Goal: Task Accomplishment & Management: Manage account settings

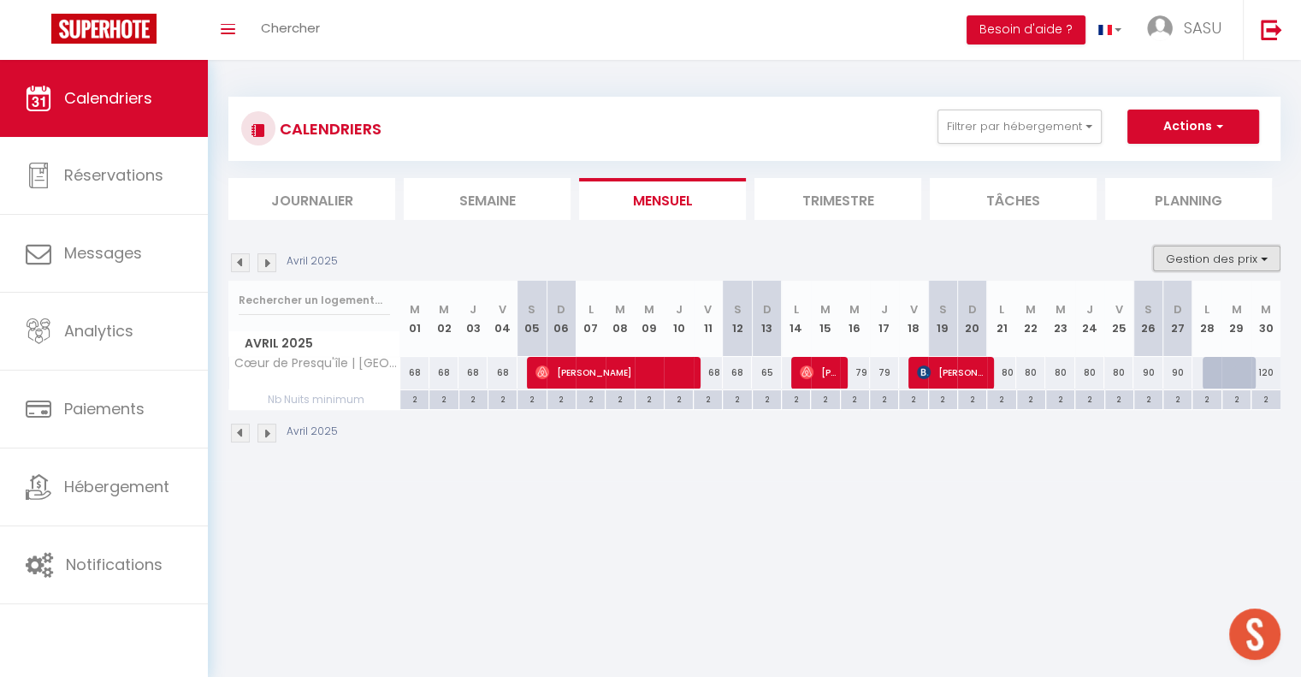
click at [1225, 249] on button "Gestion des prix" at bounding box center [1216, 258] width 127 height 26
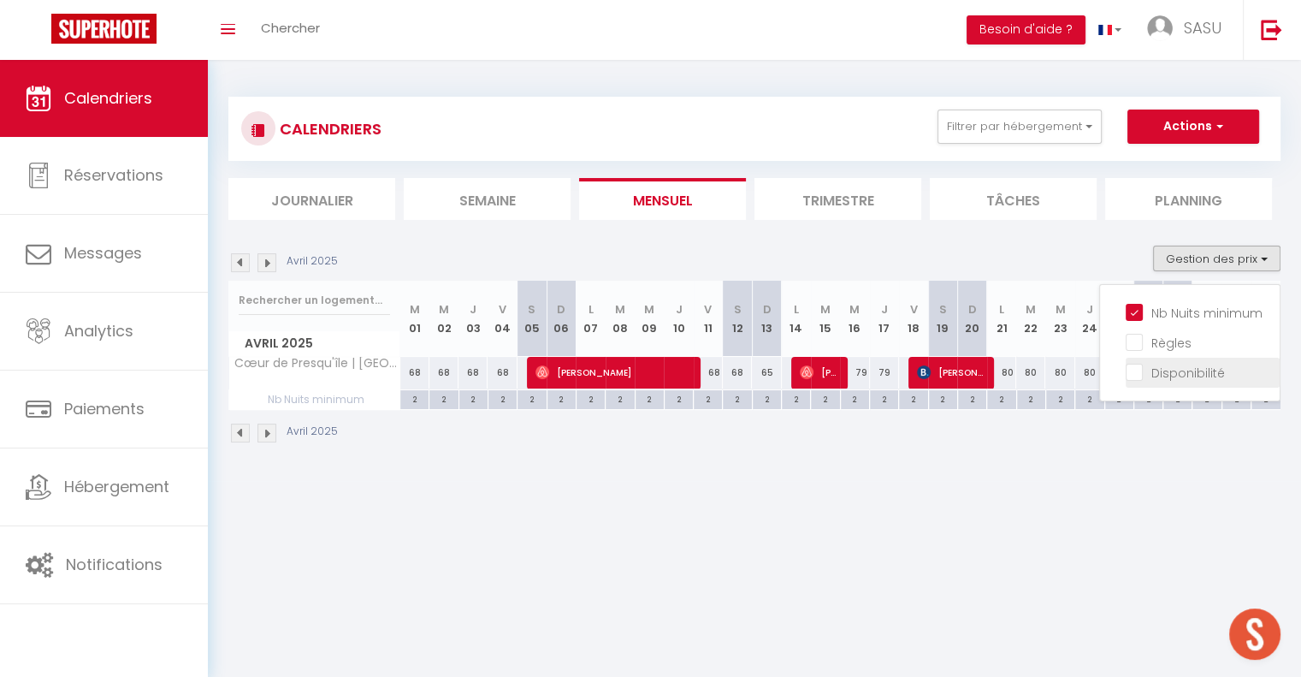
click at [1133, 367] on input "Disponibilité" at bounding box center [1203, 371] width 154 height 17
checkbox input "true"
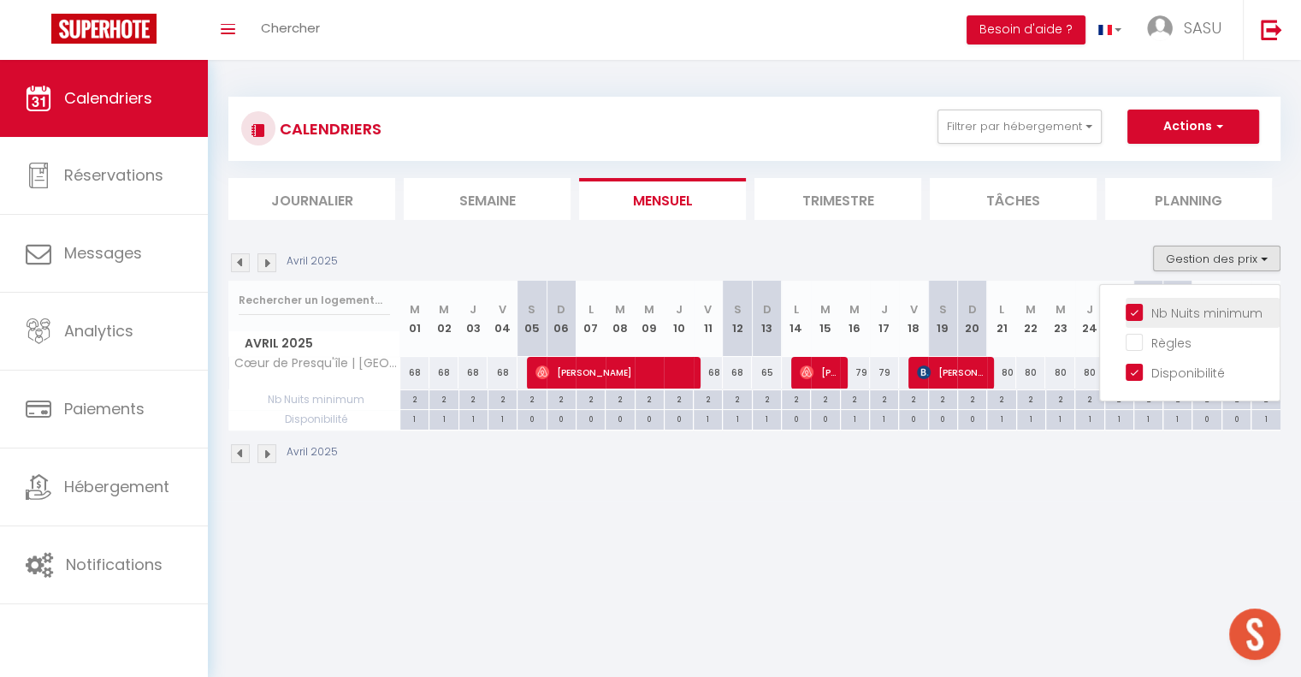
click at [1134, 315] on input "Nb Nuits minimum" at bounding box center [1203, 311] width 154 height 17
checkbox input "false"
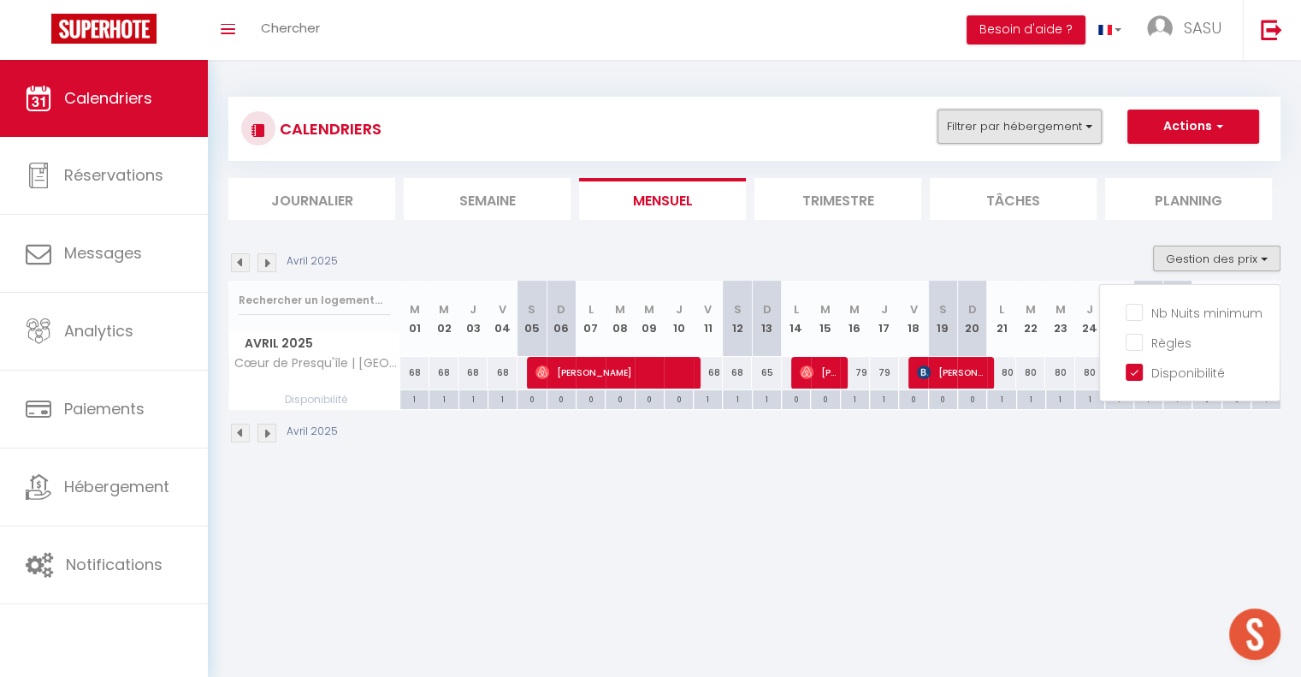
click at [1043, 125] on button "Filtrer par hébergement" at bounding box center [1019, 126] width 164 height 34
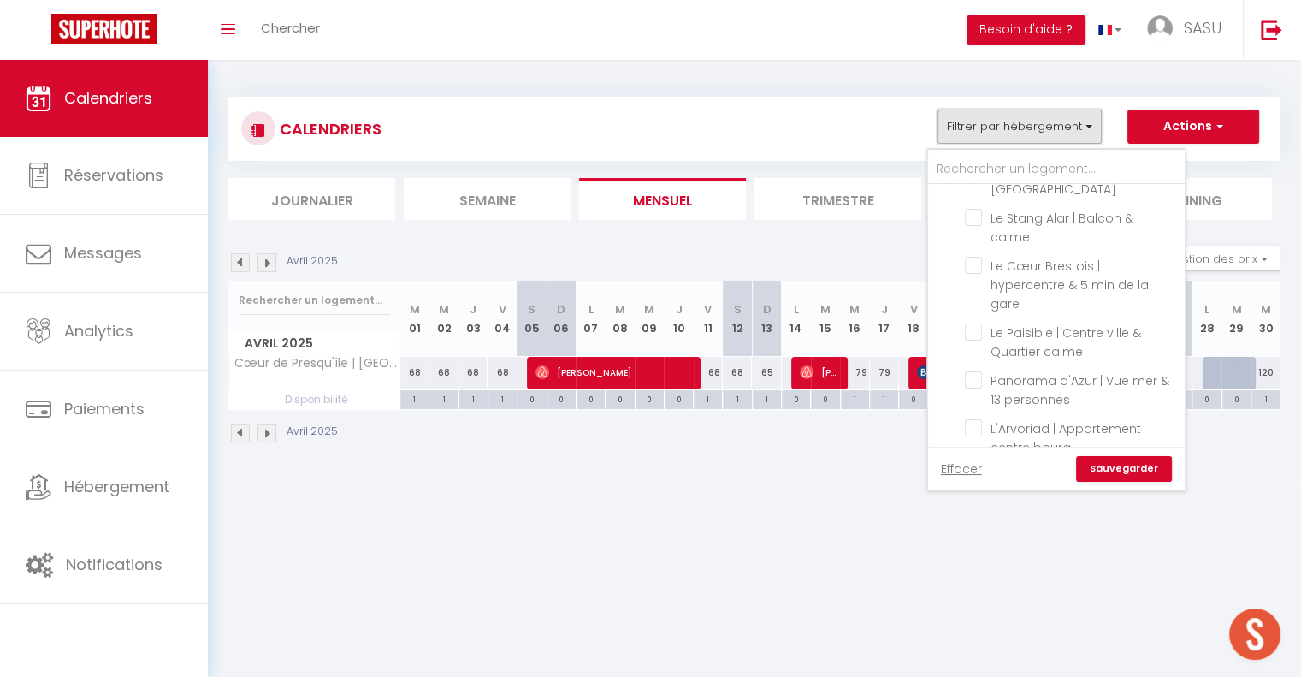
scroll to position [972, 0]
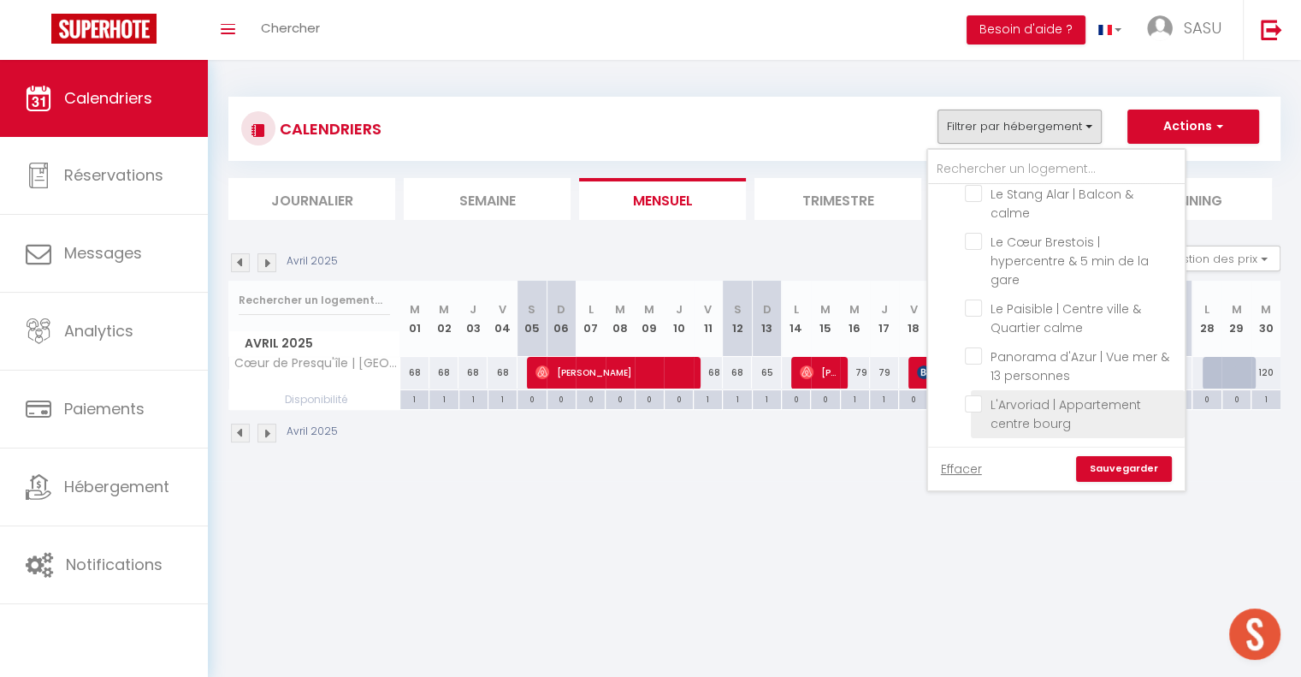
click at [976, 395] on input "L'Arvoriad | Appartement centre bourg" at bounding box center [1072, 403] width 214 height 17
checkbox input "true"
checkbox input "false"
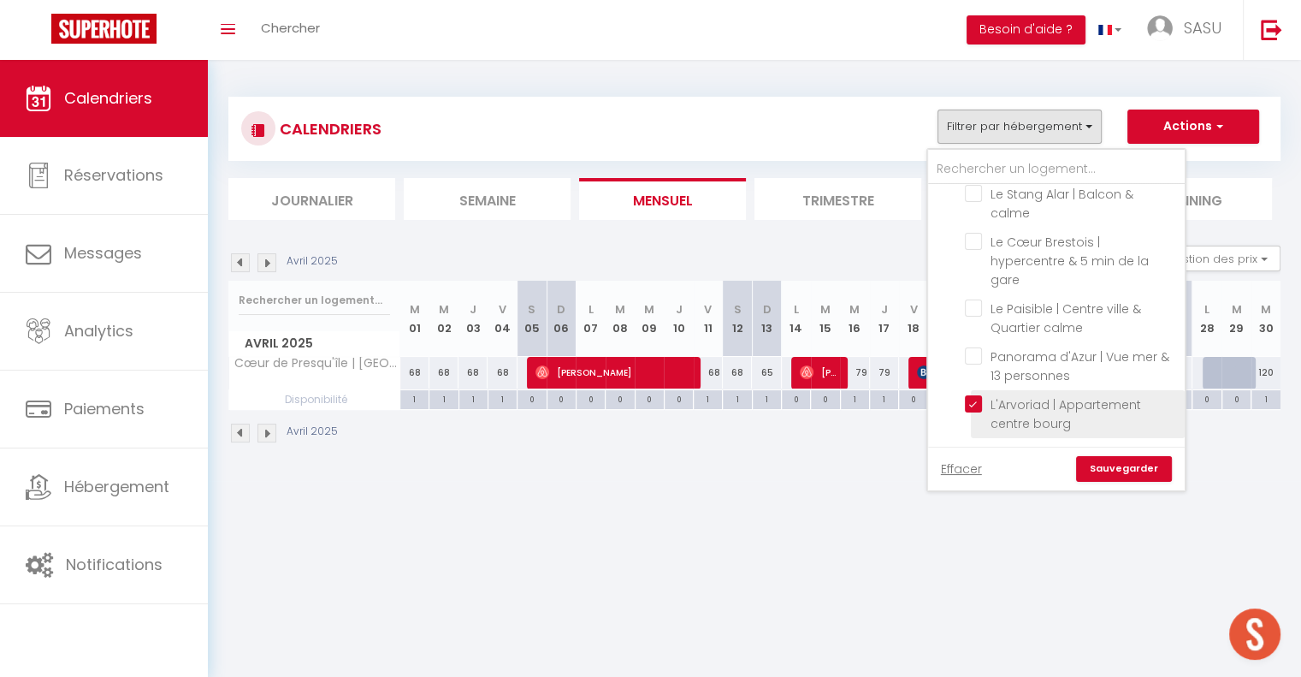
checkbox input "false"
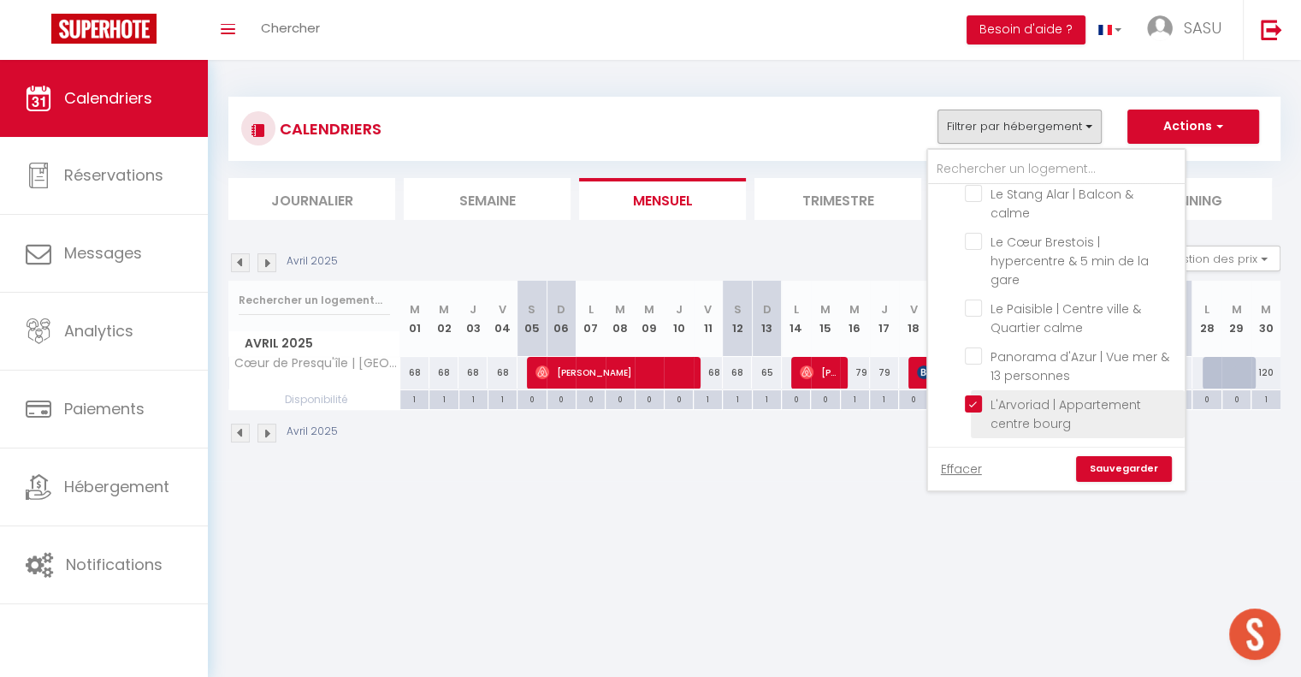
checkbox input "false"
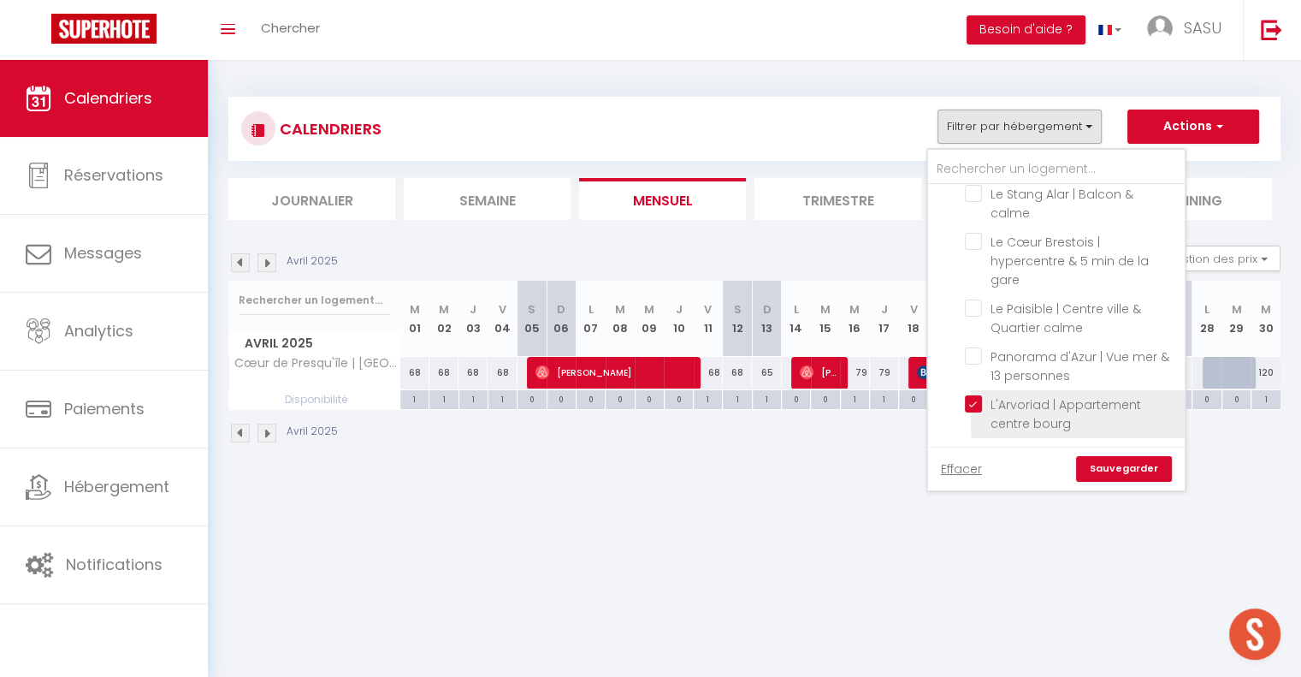
checkbox input "false"
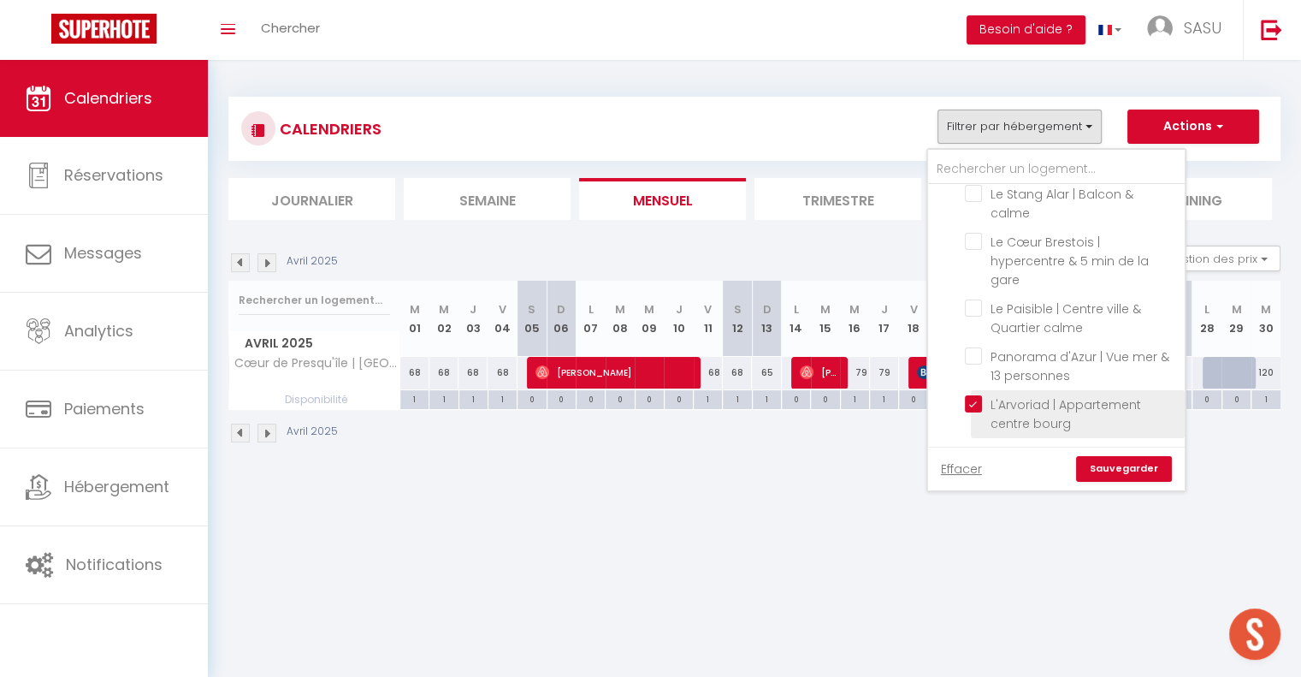
checkbox input "false"
click at [1126, 468] on link "Sauvegarder" at bounding box center [1124, 469] width 96 height 26
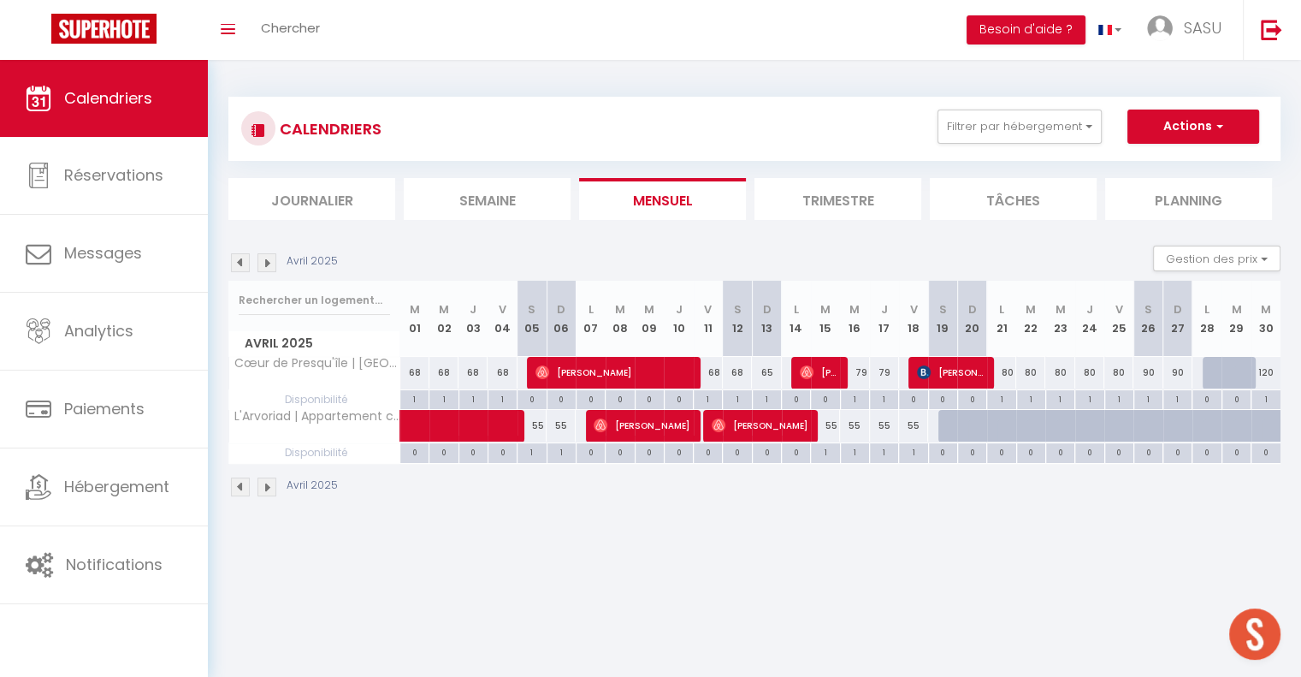
click at [267, 485] on img at bounding box center [266, 486] width 19 height 19
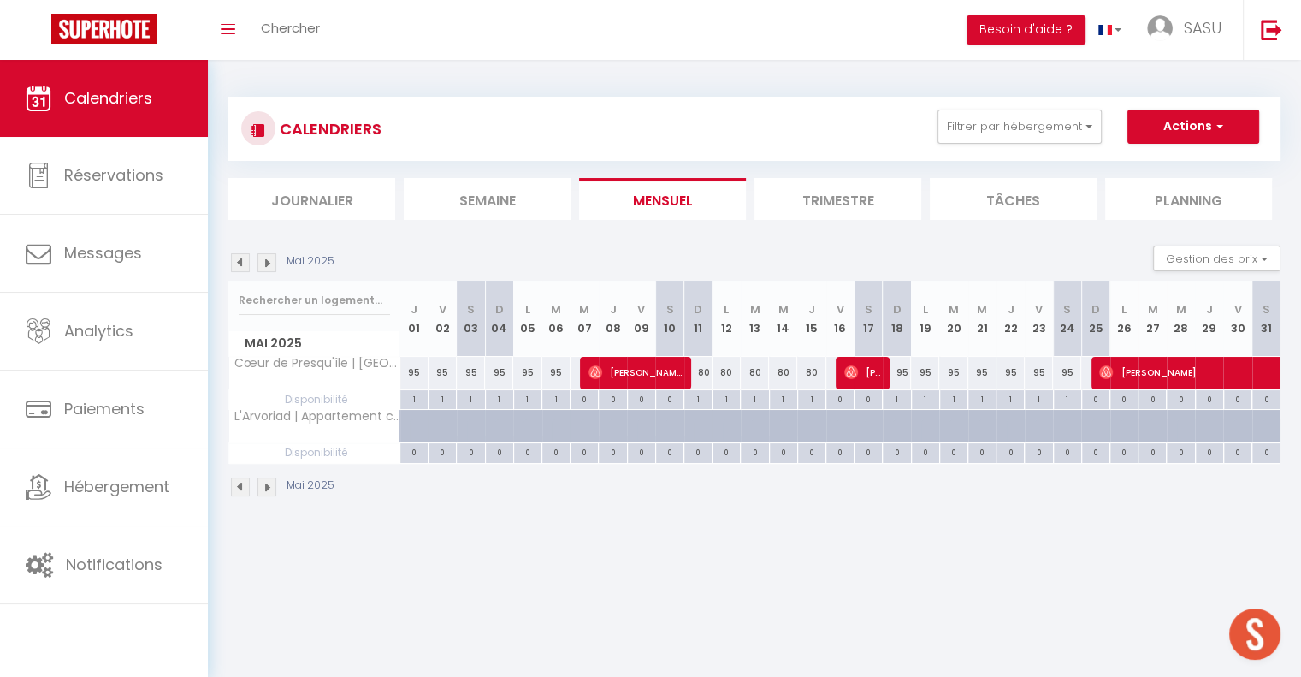
click at [267, 485] on img at bounding box center [266, 486] width 19 height 19
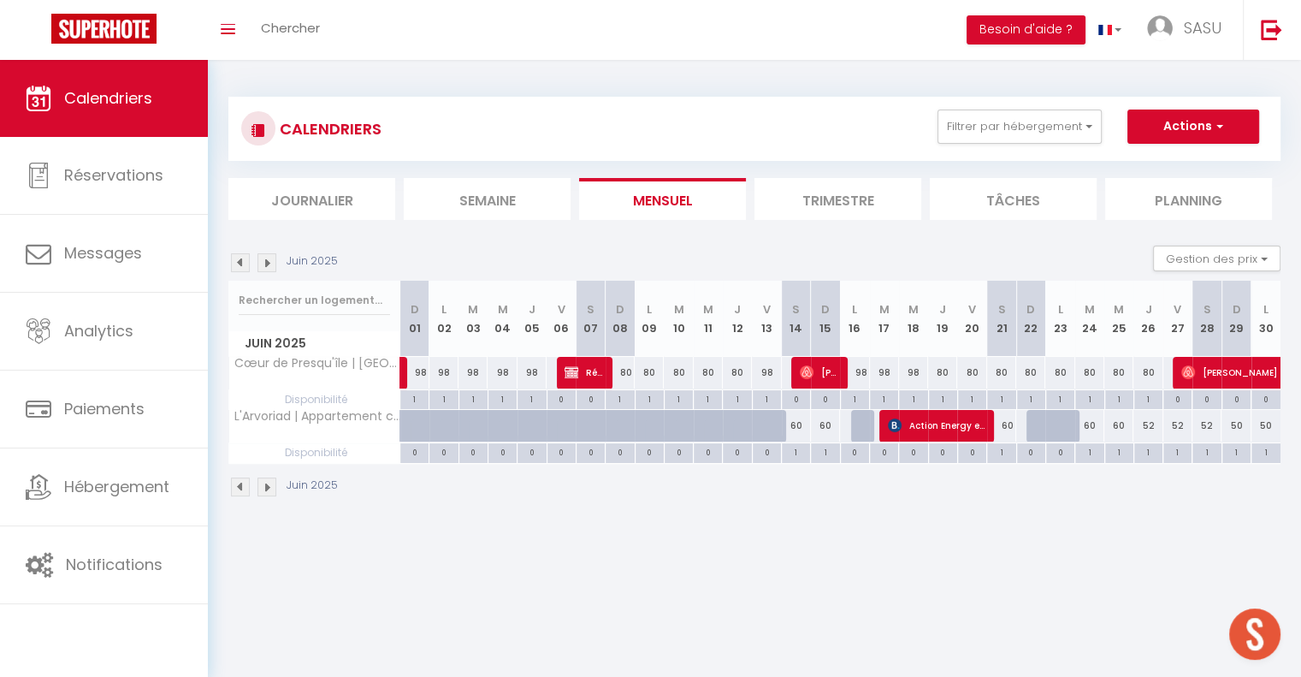
click at [267, 485] on img at bounding box center [266, 486] width 19 height 19
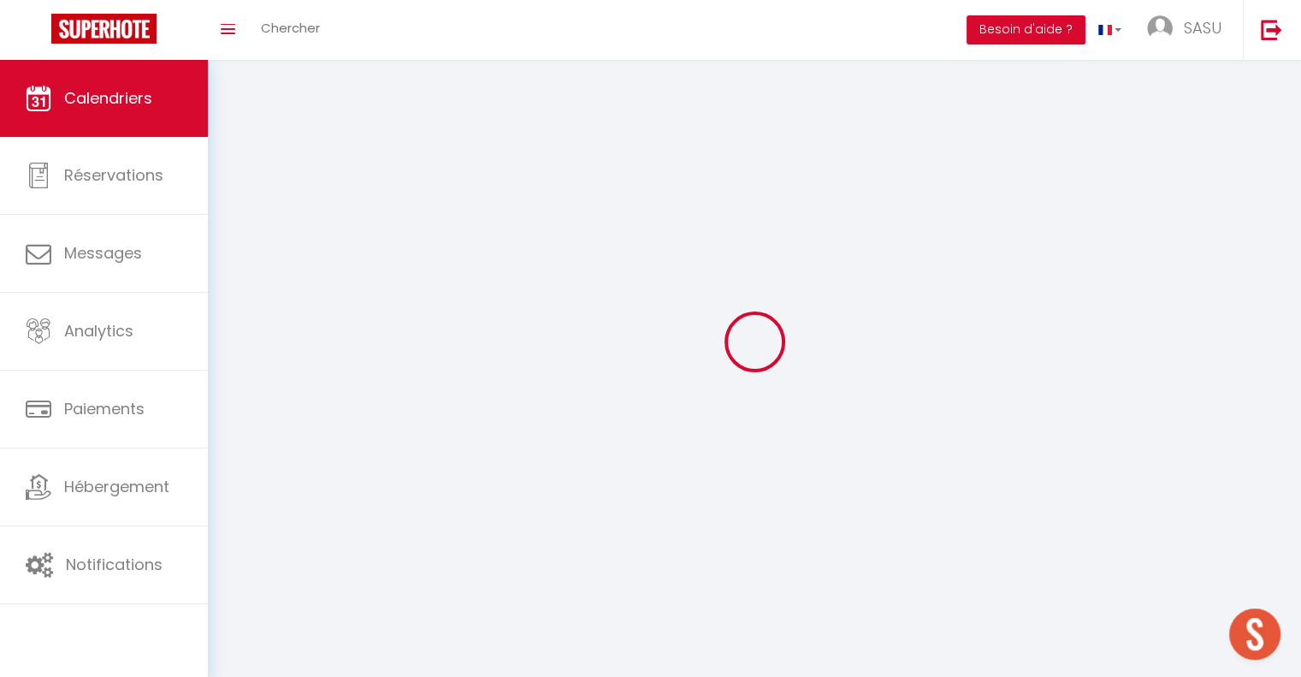
click at [267, 485] on div at bounding box center [754, 341] width 1052 height 523
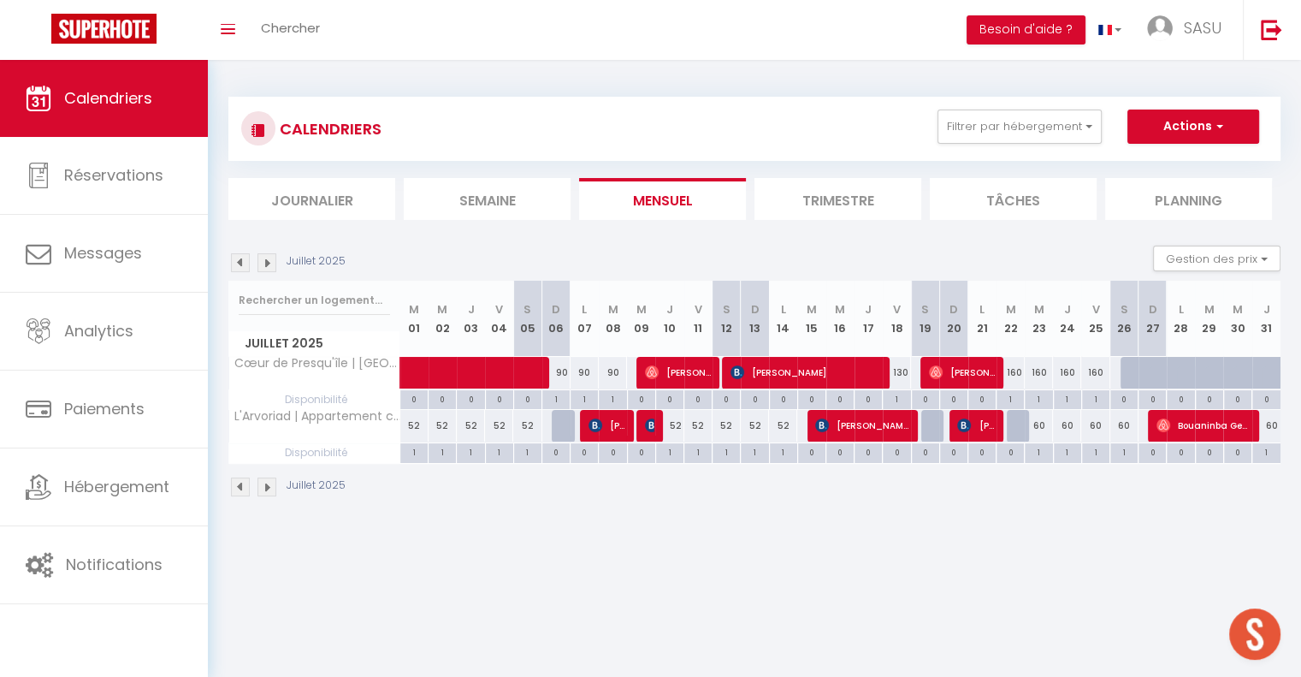
click at [267, 485] on img at bounding box center [266, 486] width 19 height 19
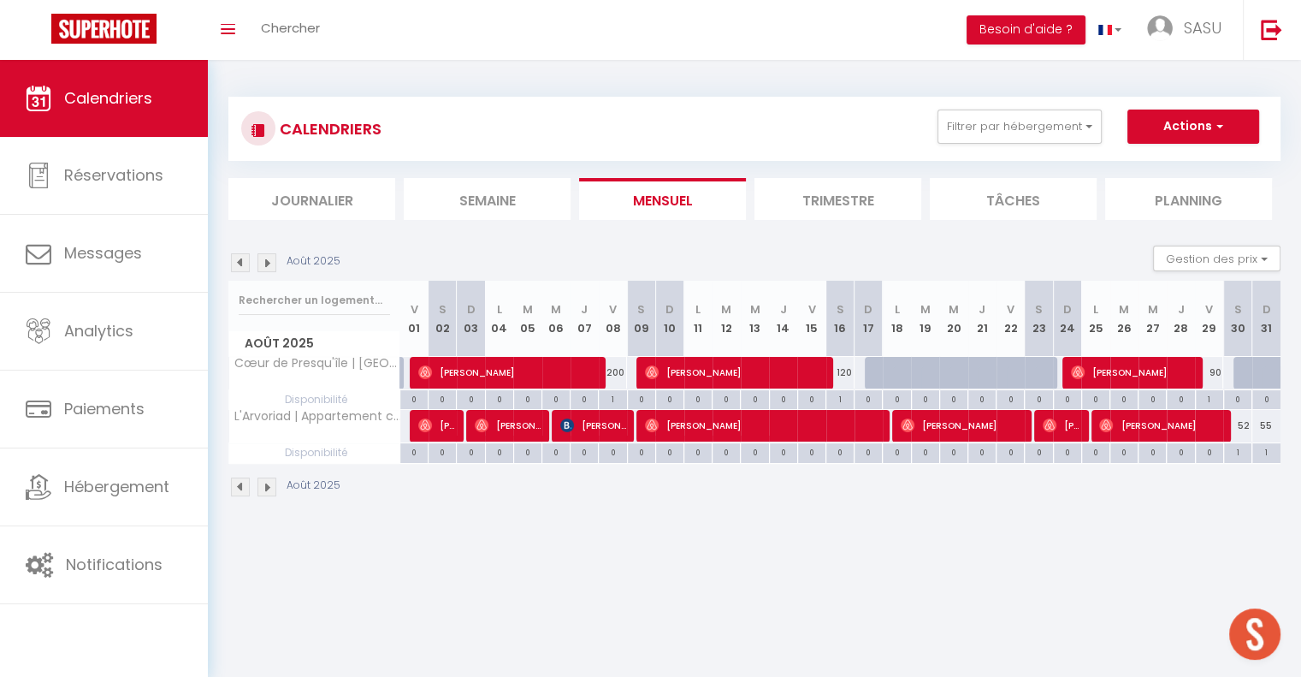
click at [267, 485] on img at bounding box center [266, 486] width 19 height 19
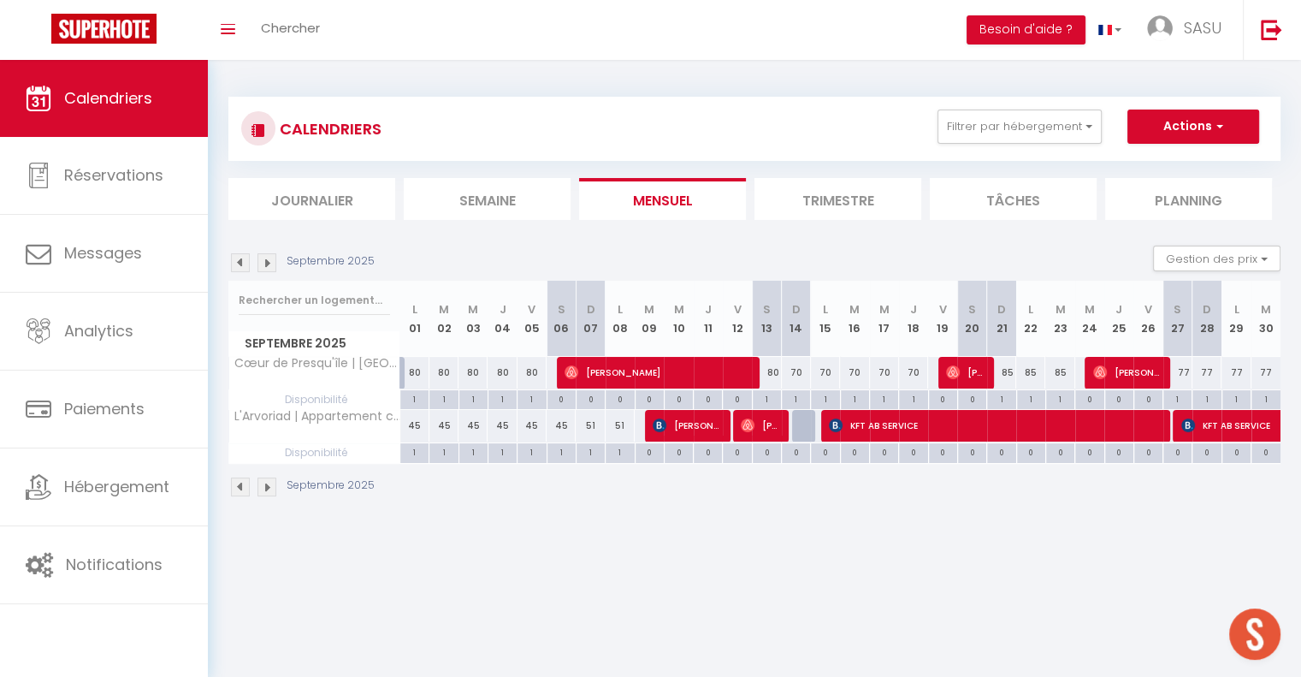
click at [267, 485] on img at bounding box center [266, 486] width 19 height 19
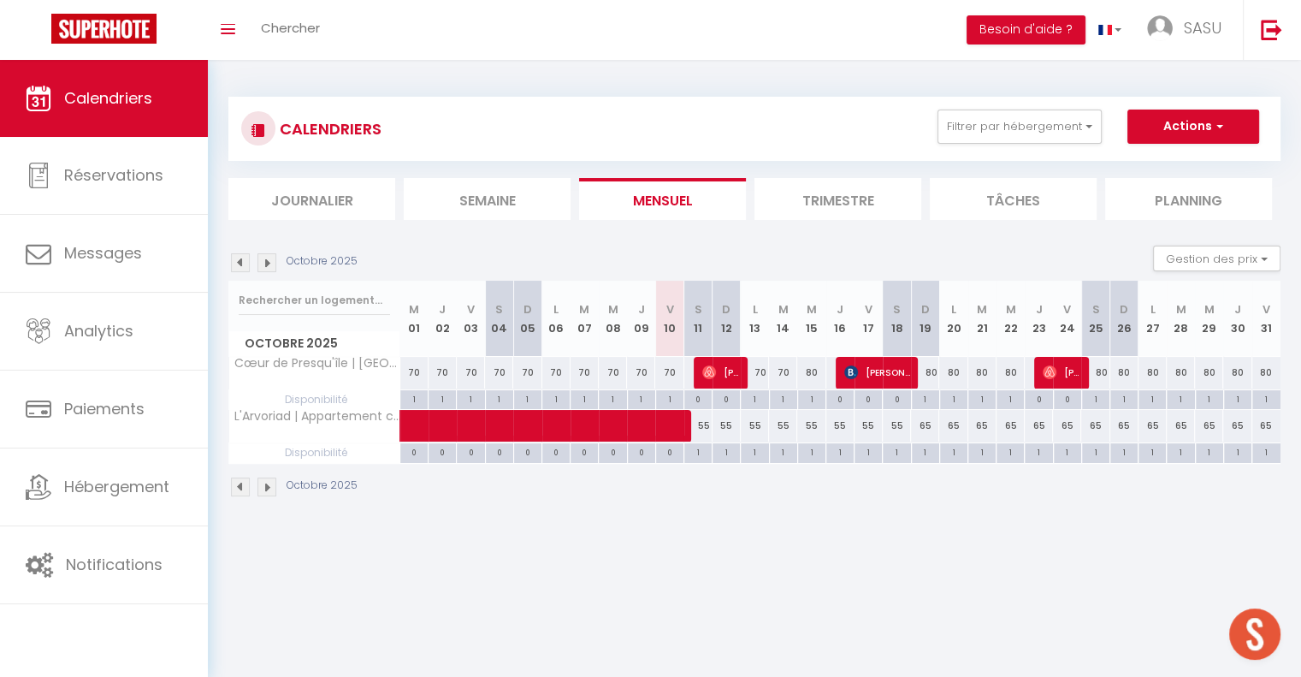
click at [267, 485] on img at bounding box center [266, 486] width 19 height 19
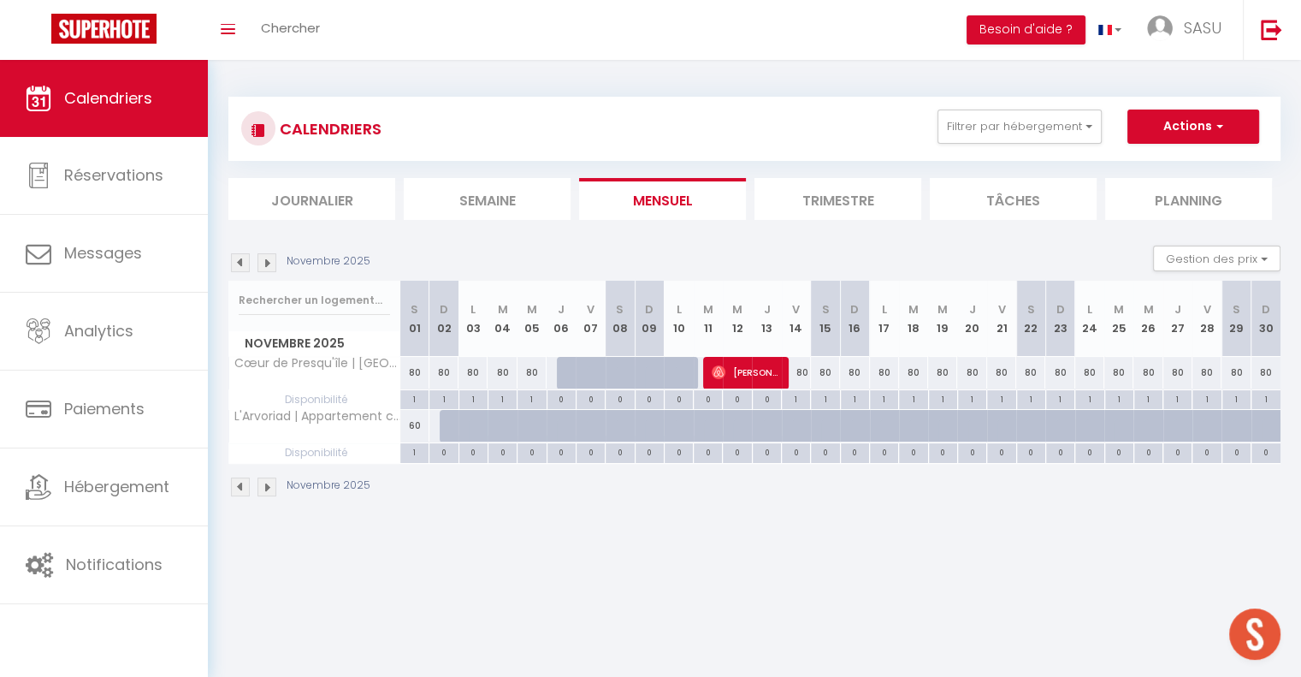
click at [241, 482] on img at bounding box center [240, 486] width 19 height 19
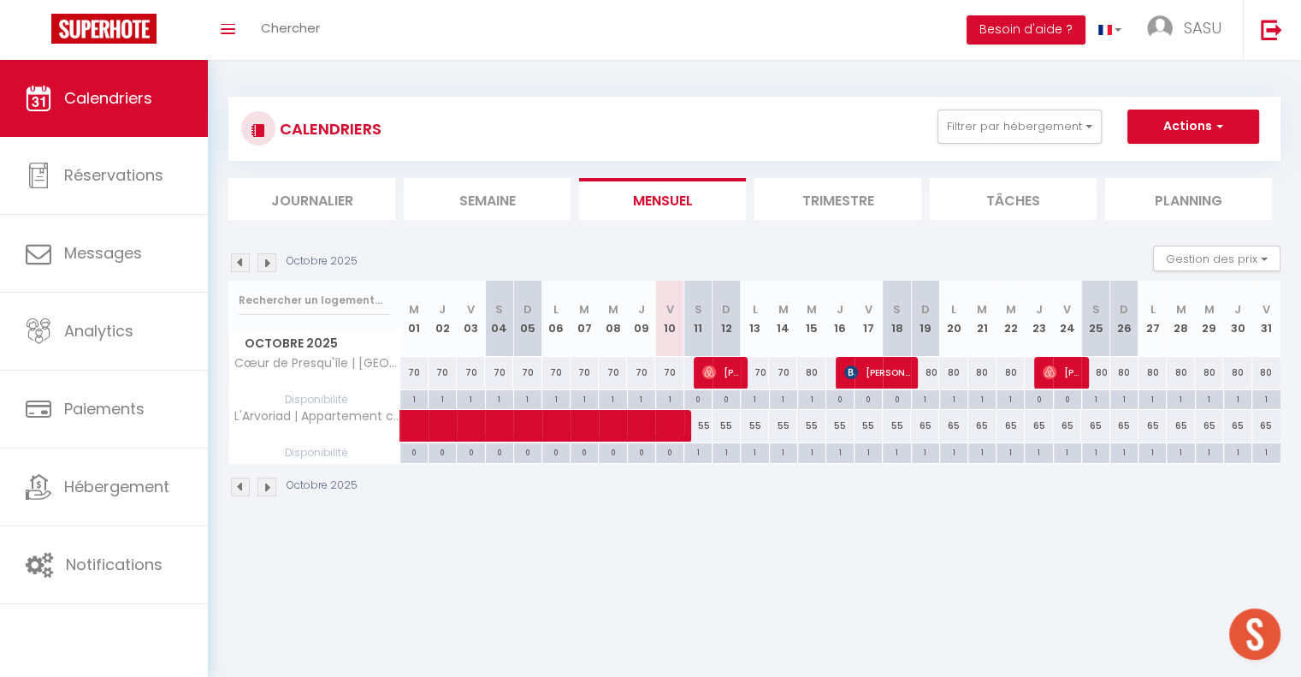
click at [698, 458] on div "1" at bounding box center [697, 451] width 27 height 16
select select "1"
type input "Sam 11 Octobre 2025"
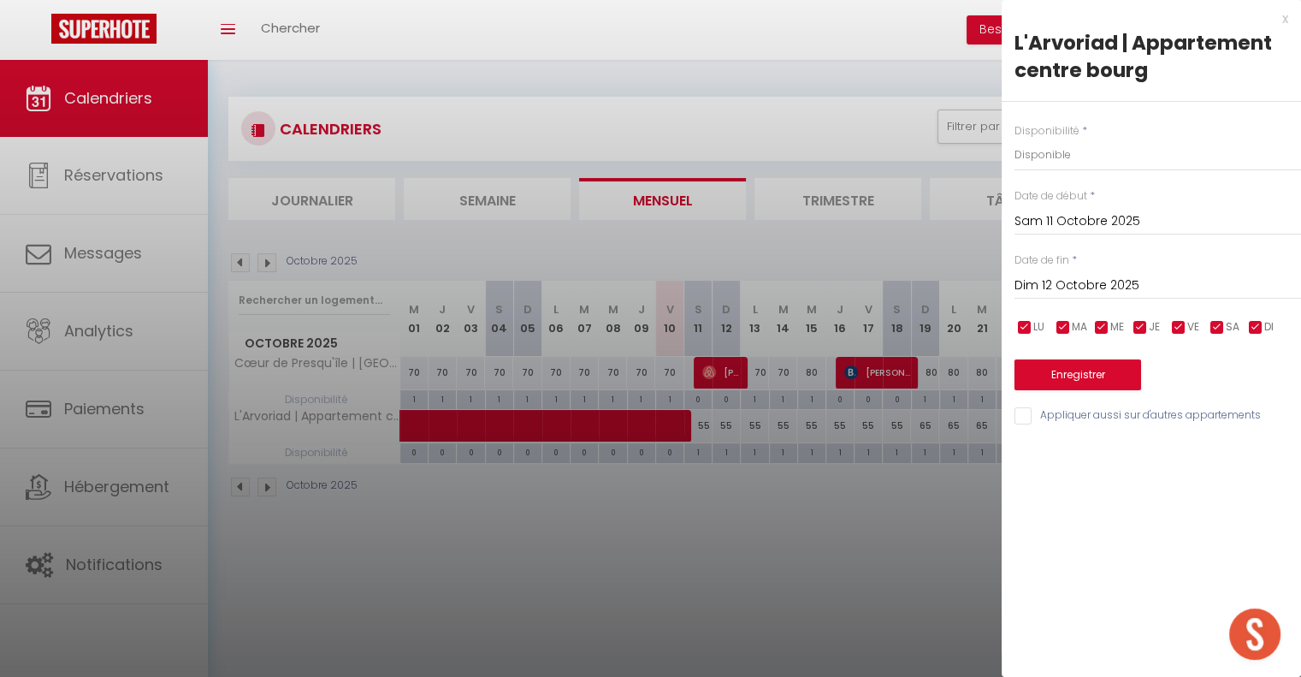
click at [1150, 281] on input "Dim 12 Octobre 2025" at bounding box center [1157, 286] width 287 height 22
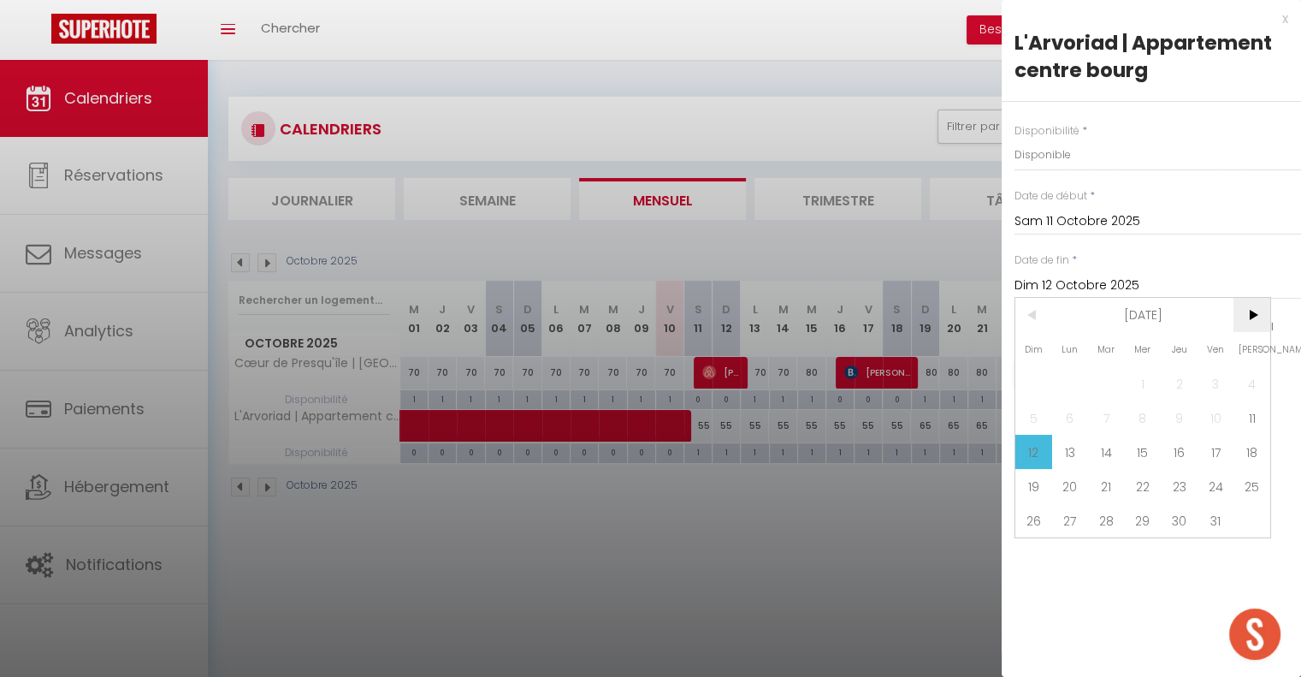
click at [1256, 307] on span ">" at bounding box center [1251, 315] width 37 height 34
click at [1040, 418] on span "2" at bounding box center [1033, 417] width 37 height 34
type input "Dim 02 Novembre 2025"
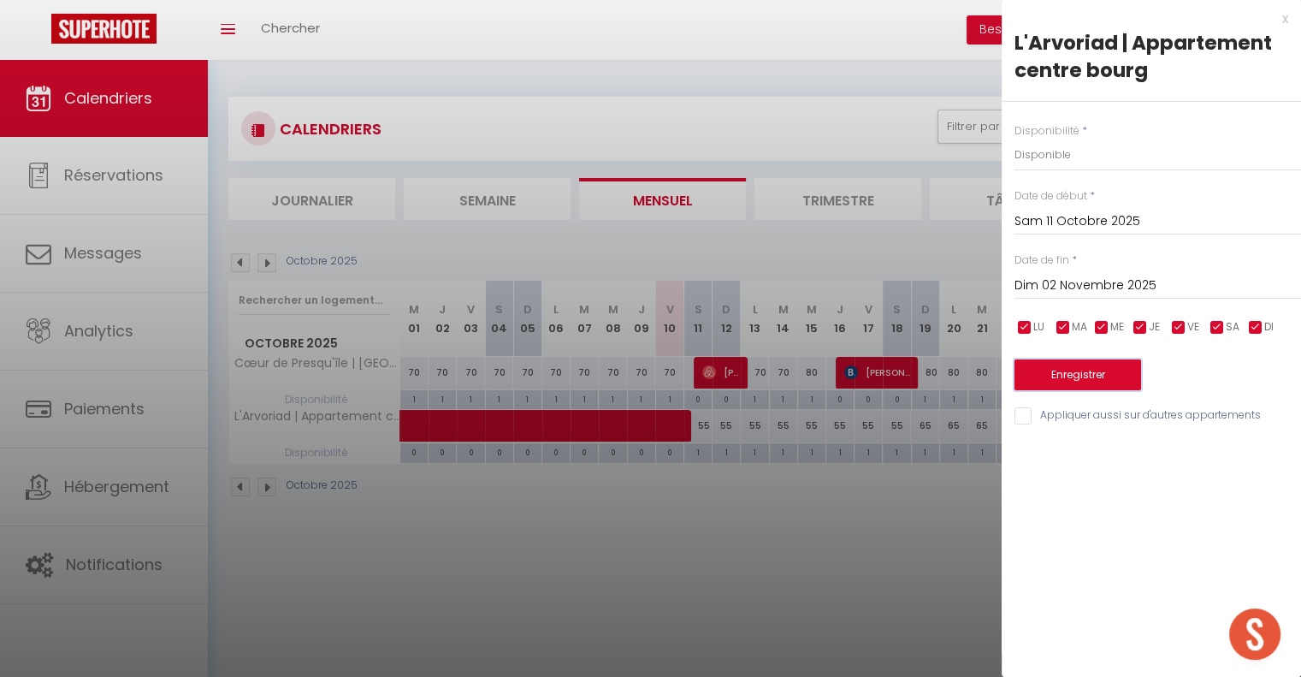
click at [1105, 379] on button "Enregistrer" at bounding box center [1077, 374] width 127 height 31
